Goal: Find specific page/section: Find specific page/section

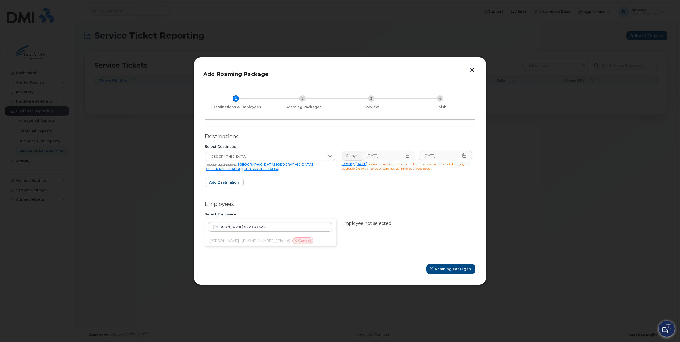
click at [256, 242] on div "Mr. Luis Goyeneche Marimon 672101529 Mr. Luis Goyeneche Marimon - 672-101-529 (…" at bounding box center [270, 232] width 132 height 27
click at [443, 269] on span "Roaming Packages" at bounding box center [453, 268] width 36 height 5
click at [239, 240] on div "Mr. Luis Goyeneche Marimon 672101529 Mr. Luis Goyeneche Marimon - 672-101-529 (…" at bounding box center [270, 232] width 132 height 27
drag, startPoint x: 263, startPoint y: 226, endPoint x: 211, endPoint y: 228, distance: 52.2
click at [211, 228] on input "Mr. Luis Goyeneche Marimon 672101529" at bounding box center [269, 227] width 125 height 10
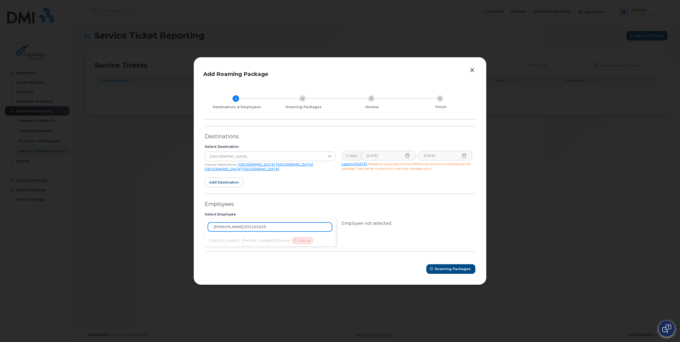
type input "672101529"
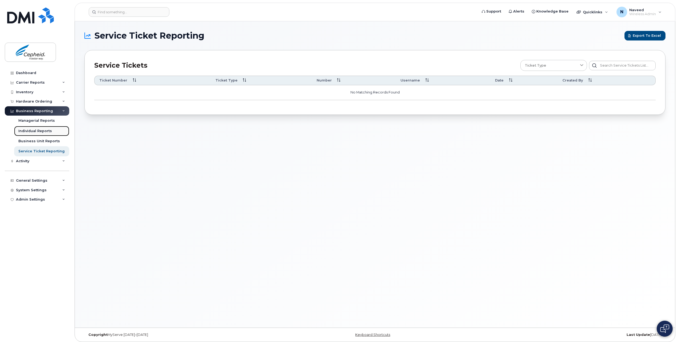
click at [45, 132] on div "Individual Reports" at bounding box center [35, 131] width 34 height 5
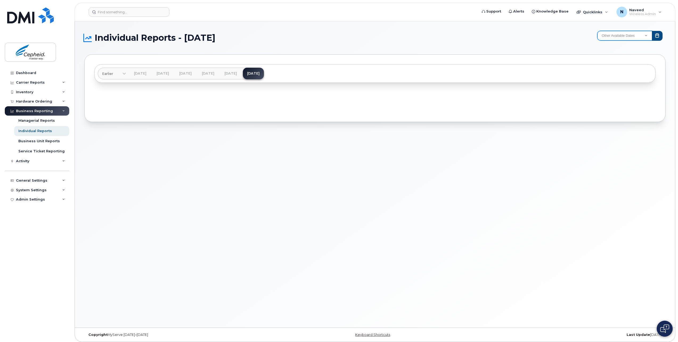
click at [608, 38] on select "Other Available Dates December November October September August July December …" at bounding box center [624, 36] width 55 height 10
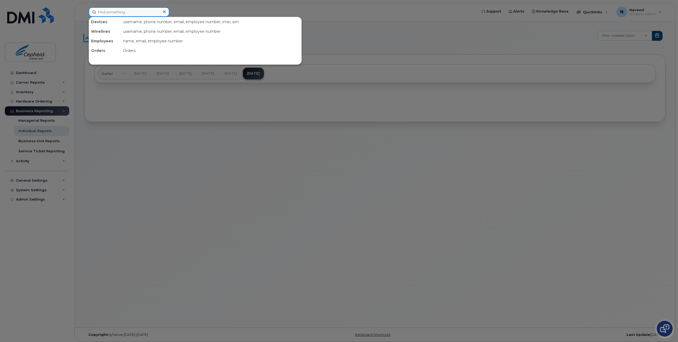
click at [127, 12] on input at bounding box center [129, 12] width 81 height 10
paste input "[PERSON_NAME]"
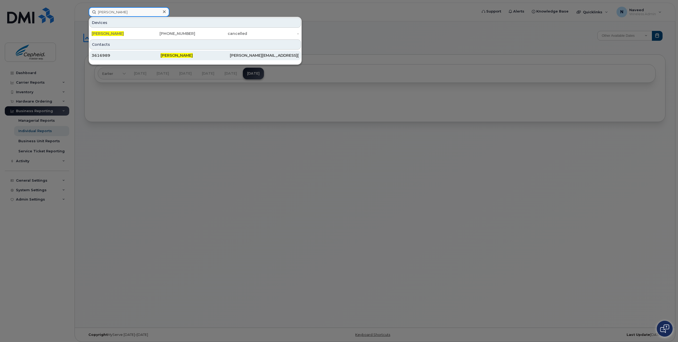
type input "[PERSON_NAME]"
click at [187, 57] on span "[PERSON_NAME]" at bounding box center [177, 55] width 32 height 5
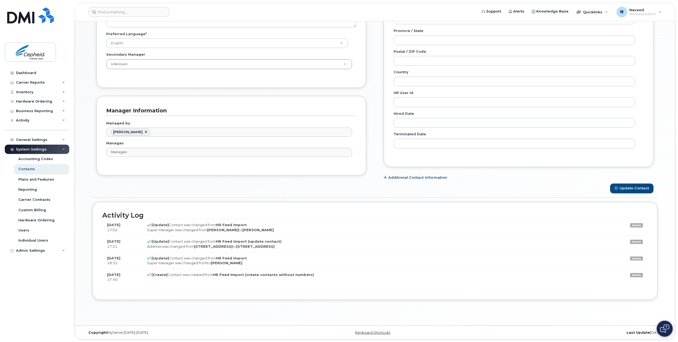
scroll to position [268, 0]
click at [36, 160] on div "Accounting Codes" at bounding box center [35, 159] width 35 height 5
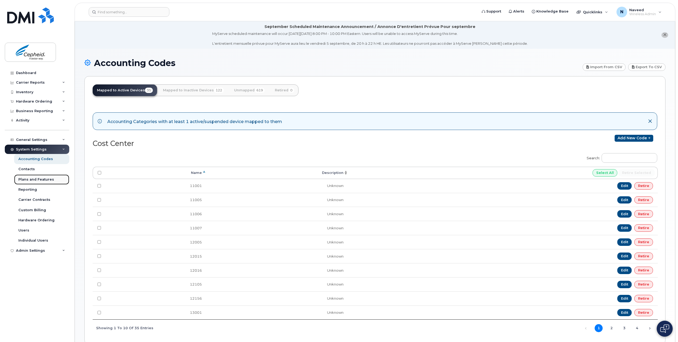
click at [39, 180] on div "Plans and Features" at bounding box center [36, 179] width 36 height 5
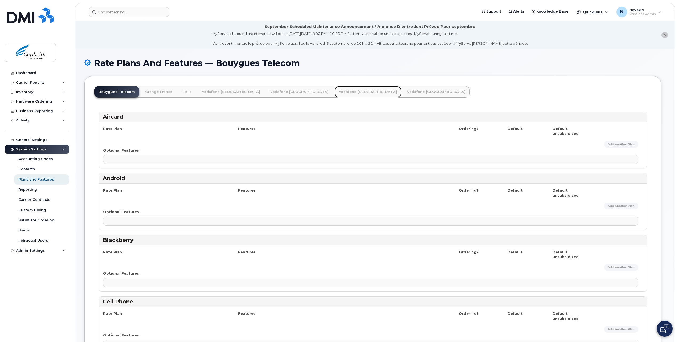
click at [334, 92] on link "Vodafone [GEOGRAPHIC_DATA]" at bounding box center [367, 92] width 67 height 12
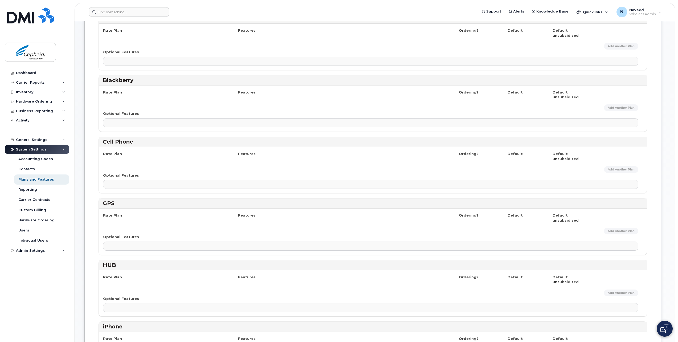
scroll to position [186, 0]
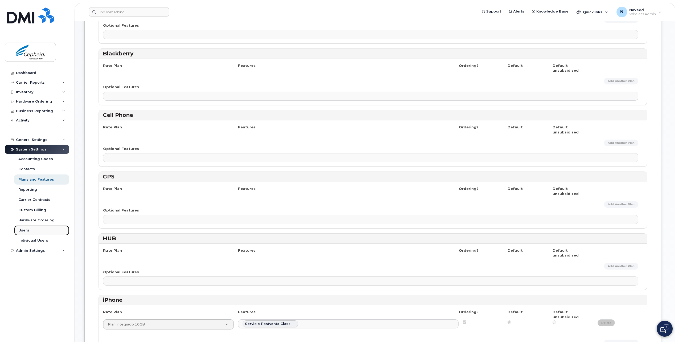
click at [27, 232] on div "Users" at bounding box center [23, 230] width 11 height 5
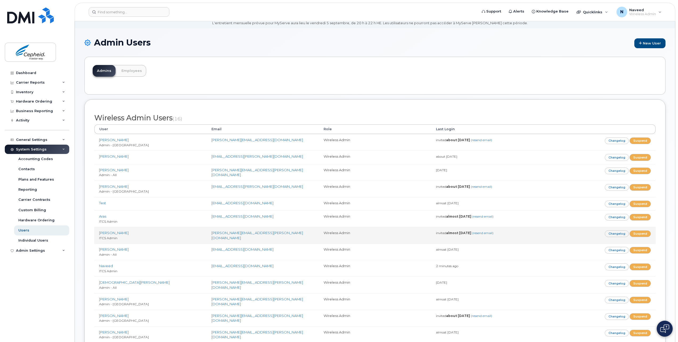
scroll to position [27, 0]
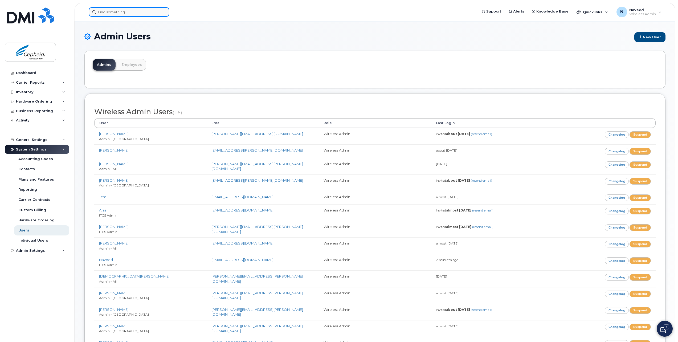
click at [148, 15] on input at bounding box center [129, 12] width 81 height 10
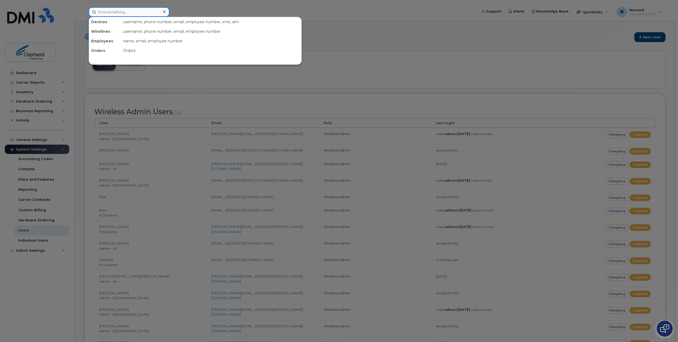
paste input "Mr. Luis Goyeneche Marimon"
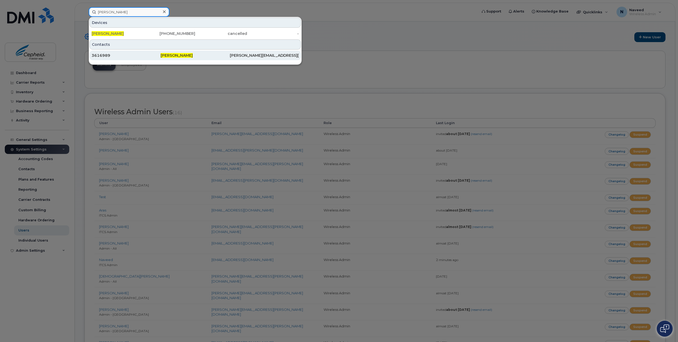
type input "Mr. Luis Goyeneche Marimon"
click at [184, 56] on span "Mr. Luis Goyeneche Marimon" at bounding box center [177, 55] width 32 height 5
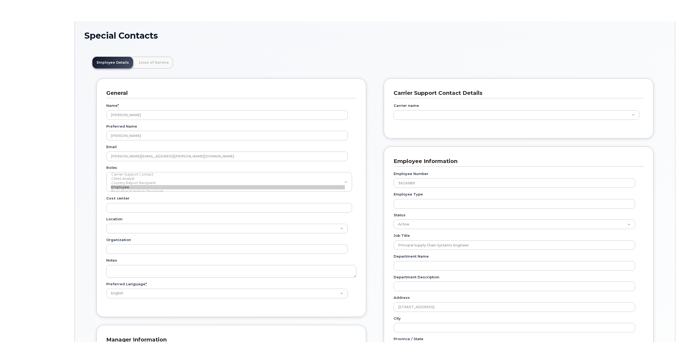
scroll to position [16, 0]
type input "7395140"
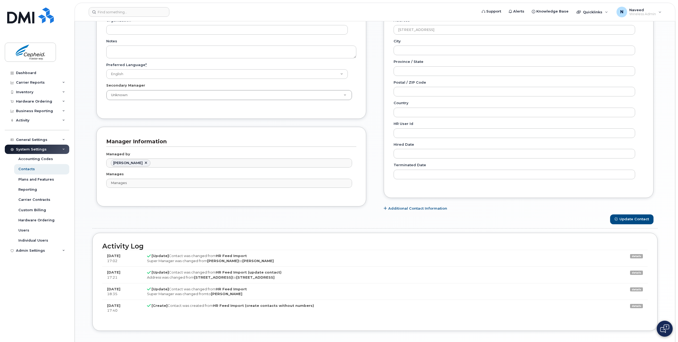
scroll to position [268, 0]
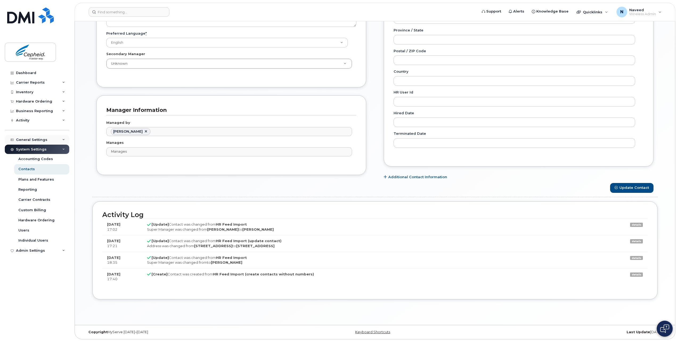
click at [49, 140] on div "General Settings" at bounding box center [37, 140] width 64 height 10
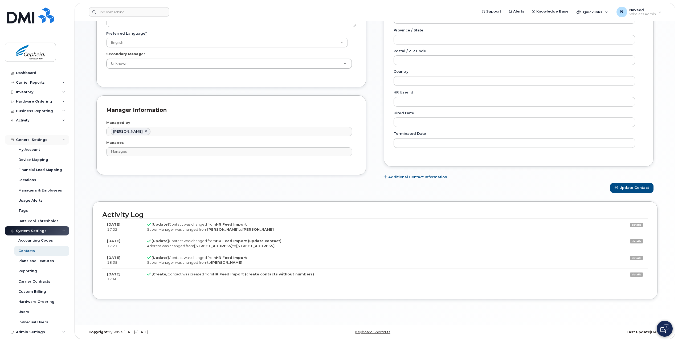
click at [39, 141] on div "General Settings" at bounding box center [31, 140] width 31 height 4
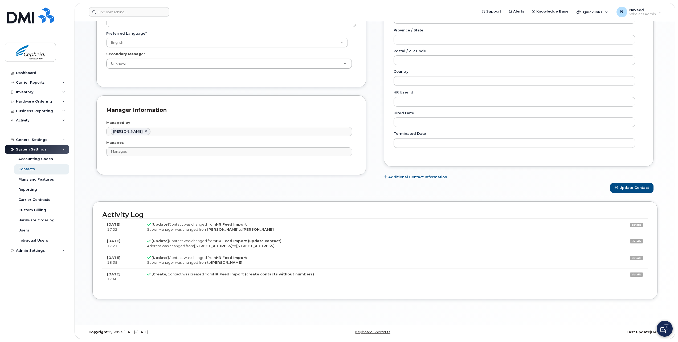
click at [57, 149] on div "System Settings" at bounding box center [37, 150] width 64 height 10
click at [48, 82] on div "Carrier Reports" at bounding box center [37, 83] width 64 height 10
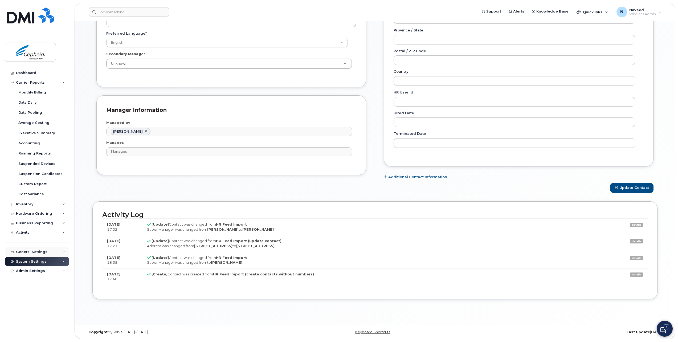
click at [23, 253] on div "General Settings" at bounding box center [31, 252] width 31 height 4
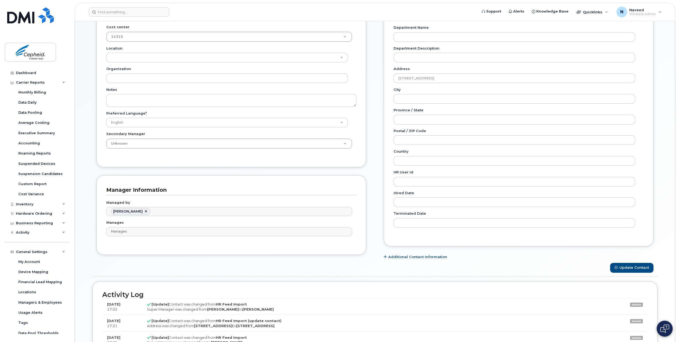
scroll to position [81, 0]
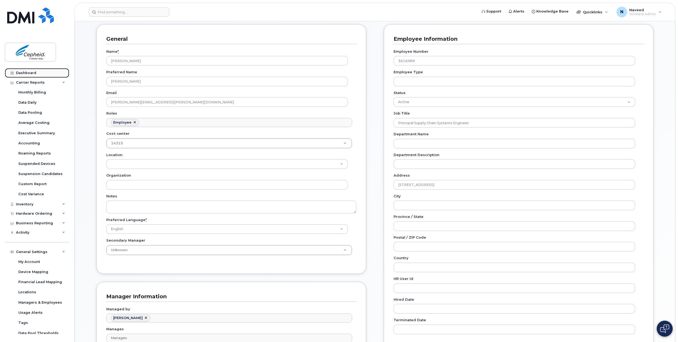
click at [30, 72] on div "Dashboard" at bounding box center [26, 73] width 20 height 4
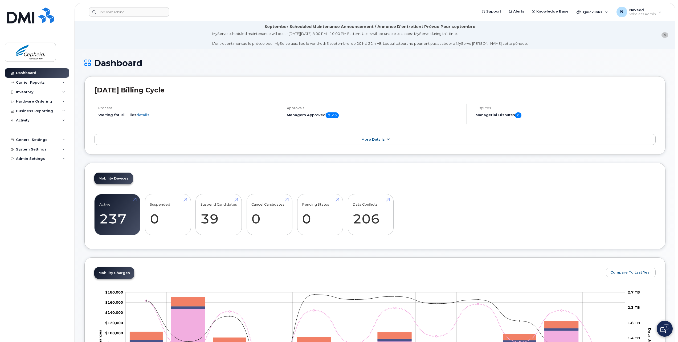
click at [118, 140] on link "More Details" at bounding box center [374, 139] width 561 height 11
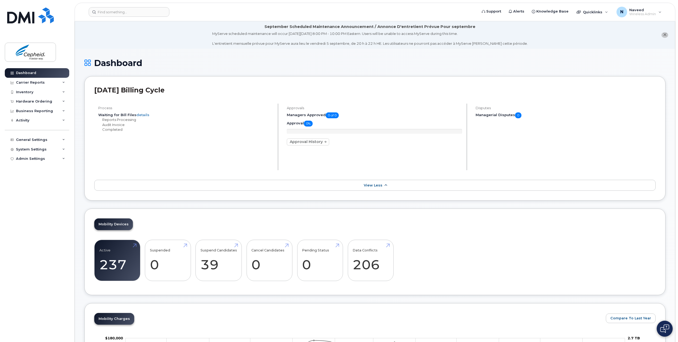
click at [113, 185] on link "View Less" at bounding box center [374, 185] width 561 height 11
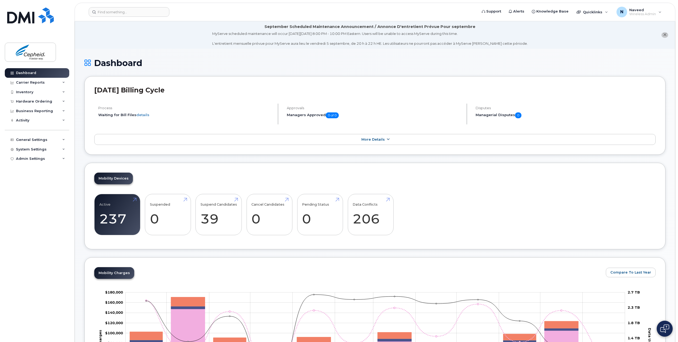
click at [124, 141] on link "More Details" at bounding box center [374, 139] width 561 height 11
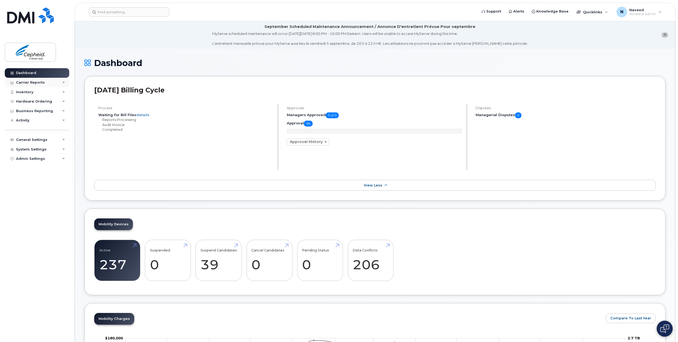
click at [66, 84] on div "Carrier Reports" at bounding box center [37, 83] width 64 height 10
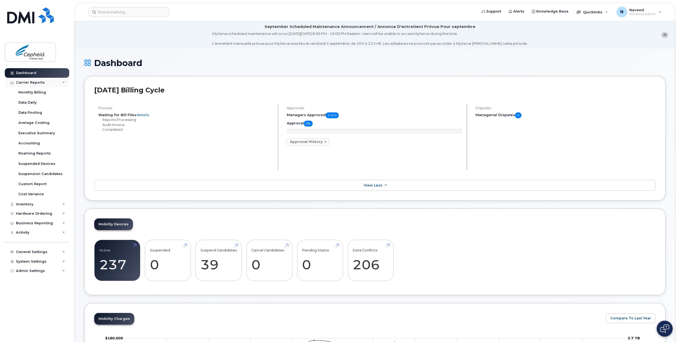
click at [66, 84] on div "Carrier Reports" at bounding box center [37, 83] width 64 height 10
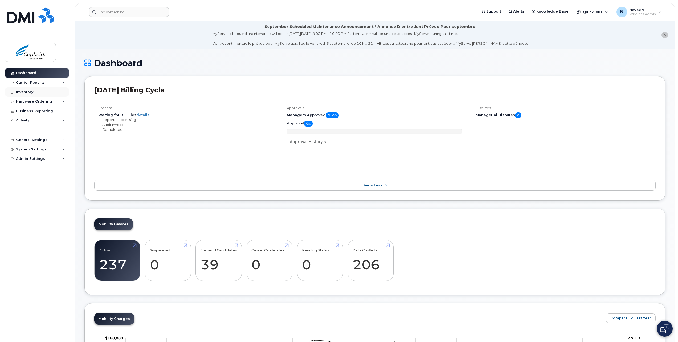
click at [63, 93] on icon at bounding box center [63, 92] width 3 height 3
click at [63, 100] on icon at bounding box center [63, 101] width 3 height 3
click at [64, 121] on icon at bounding box center [63, 120] width 3 height 3
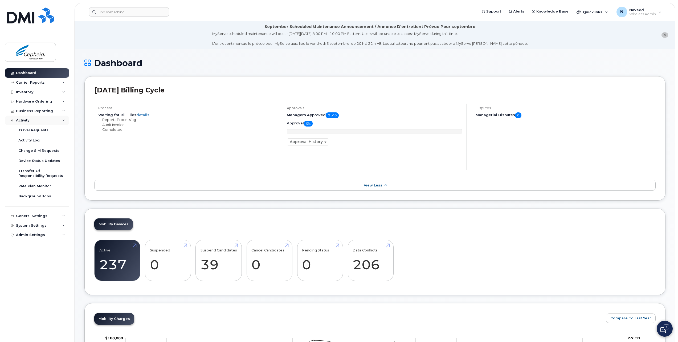
click at [64, 121] on icon at bounding box center [63, 120] width 3 height 3
click at [63, 141] on div "General Settings" at bounding box center [37, 140] width 64 height 10
click at [64, 140] on icon at bounding box center [63, 139] width 3 height 3
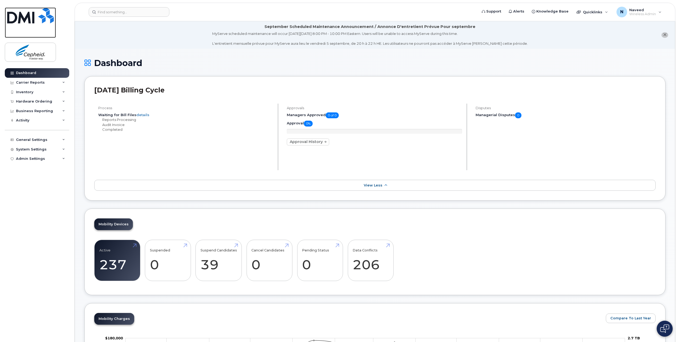
click at [27, 21] on img at bounding box center [30, 15] width 47 height 16
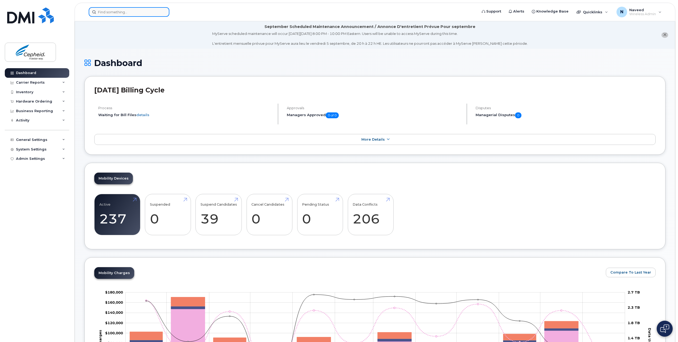
click at [101, 11] on input at bounding box center [129, 12] width 81 height 10
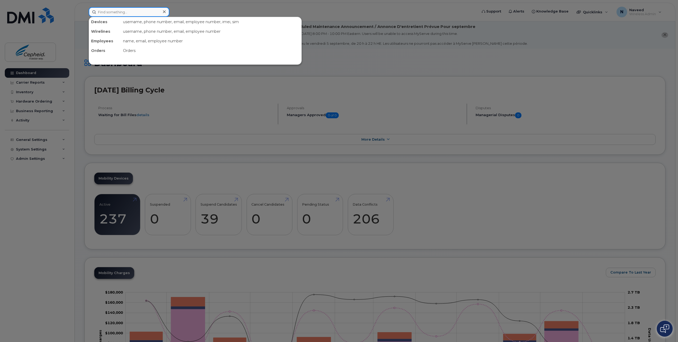
paste input "[PERSON_NAME]"
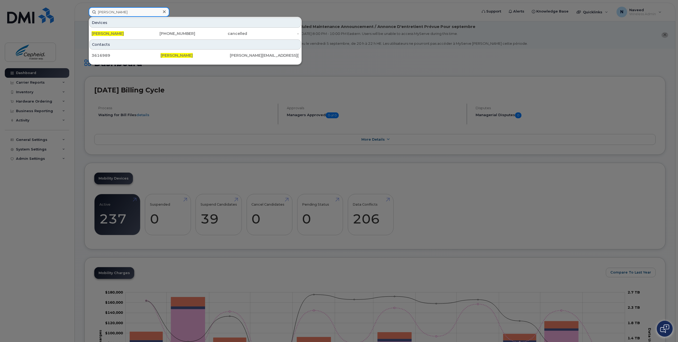
type input "[PERSON_NAME]"
click at [603, 13] on div at bounding box center [339, 171] width 678 height 342
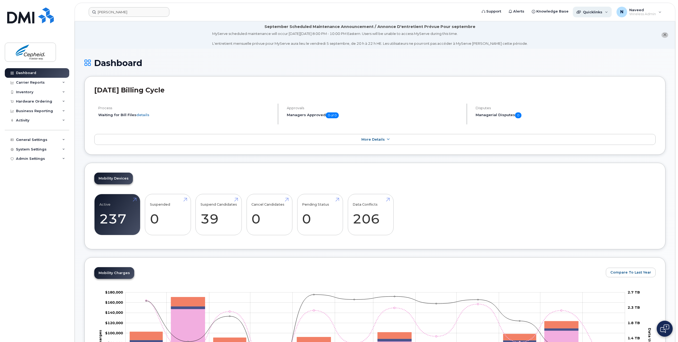
click at [604, 13] on div "Quicklinks" at bounding box center [592, 12] width 39 height 11
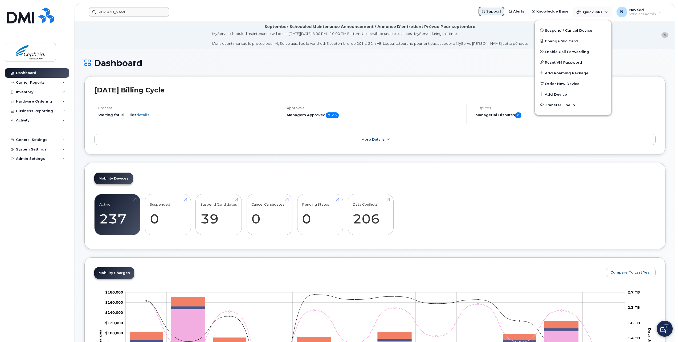
click at [501, 13] on span "Support" at bounding box center [493, 11] width 15 height 5
